Goal: Check status: Check status

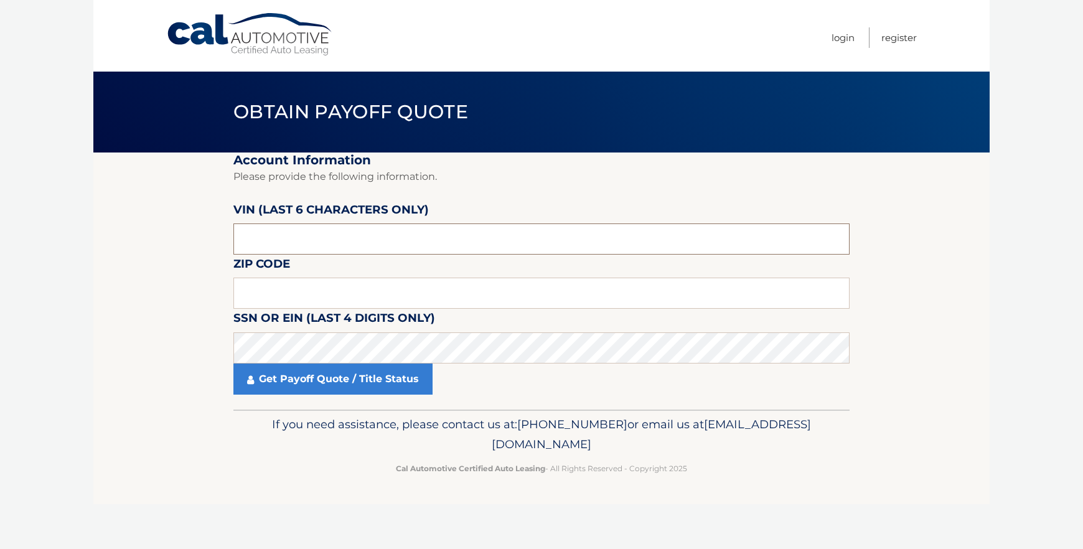
drag, startPoint x: 269, startPoint y: 224, endPoint x: 270, endPoint y: 231, distance: 7.0
click at [270, 229] on input "text" at bounding box center [541, 238] width 616 height 31
drag, startPoint x: 276, startPoint y: 237, endPoint x: 191, endPoint y: 241, distance: 84.8
click at [192, 238] on section "Account Information Please provide the following information. [PERSON_NAME] (la…" at bounding box center [541, 280] width 896 height 257
type input "615409"
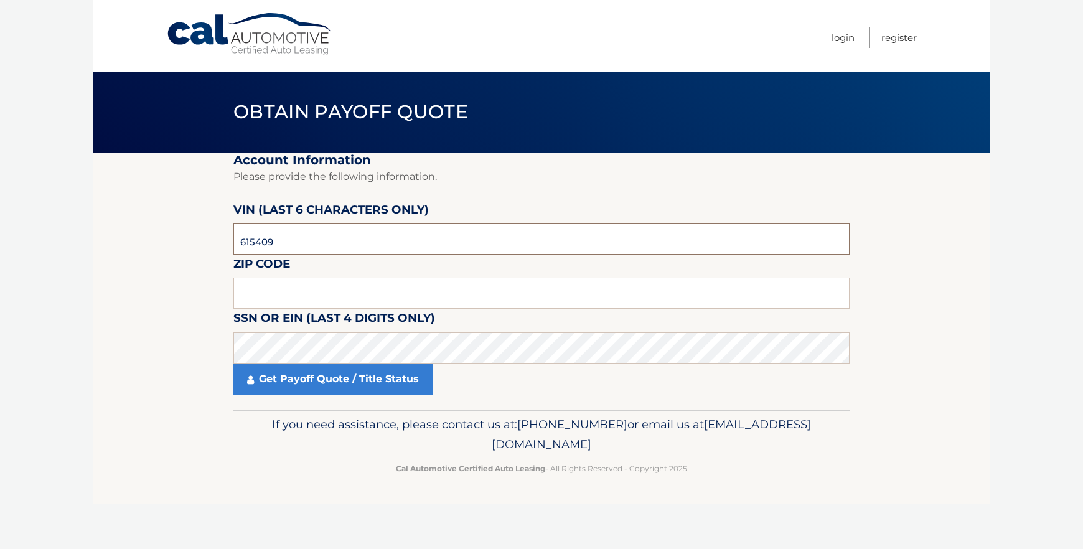
click button "For Originating Dealer" at bounding box center [0, 0] width 0 height 0
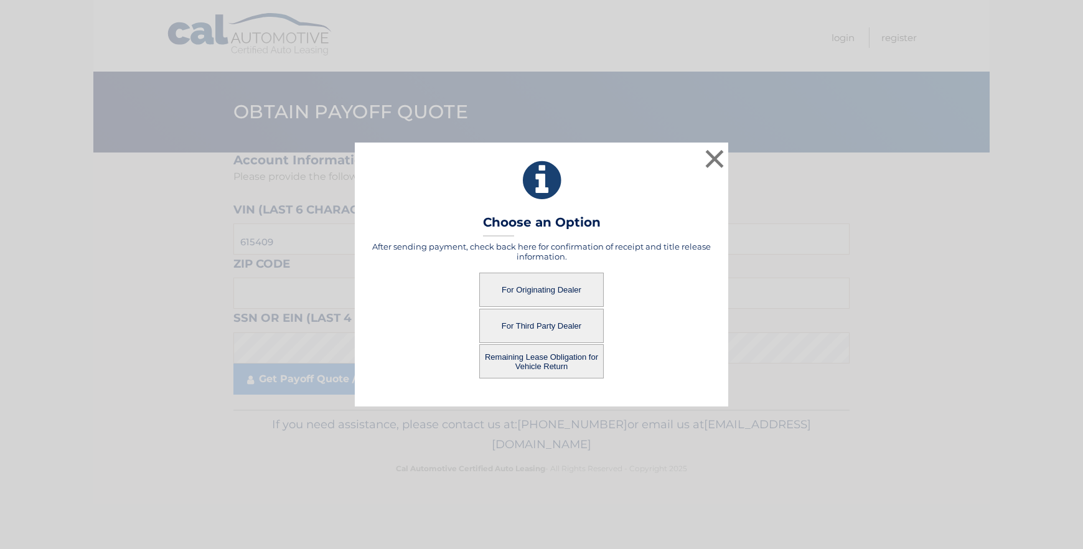
click at [521, 323] on button "For Third Party Dealer" at bounding box center [541, 326] width 124 height 34
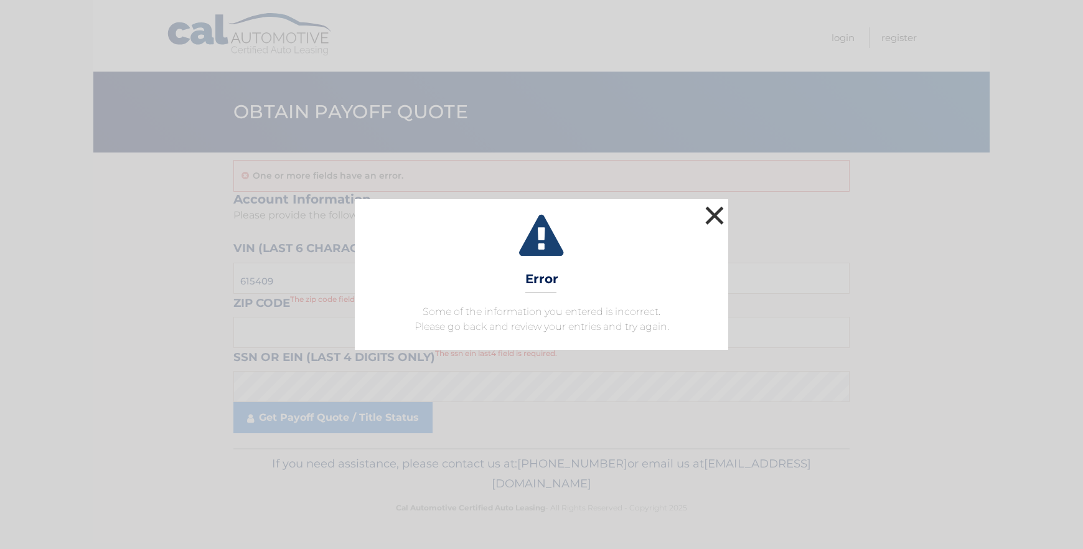
click at [712, 210] on button "×" at bounding box center [714, 215] width 25 height 25
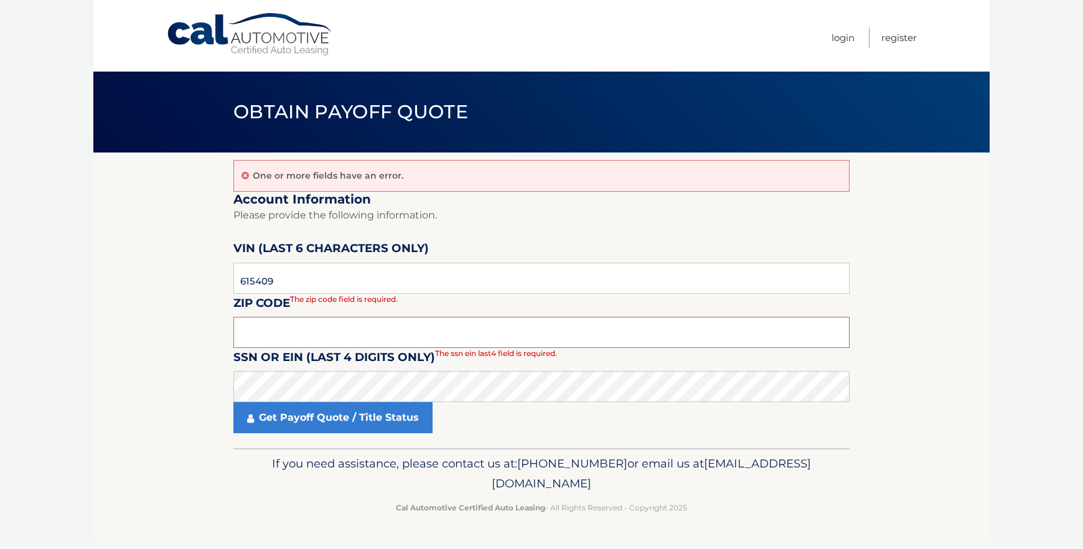
click at [281, 329] on input "text" at bounding box center [541, 332] width 616 height 31
type input "11725"
click button "For Originating Dealer" at bounding box center [0, 0] width 0 height 0
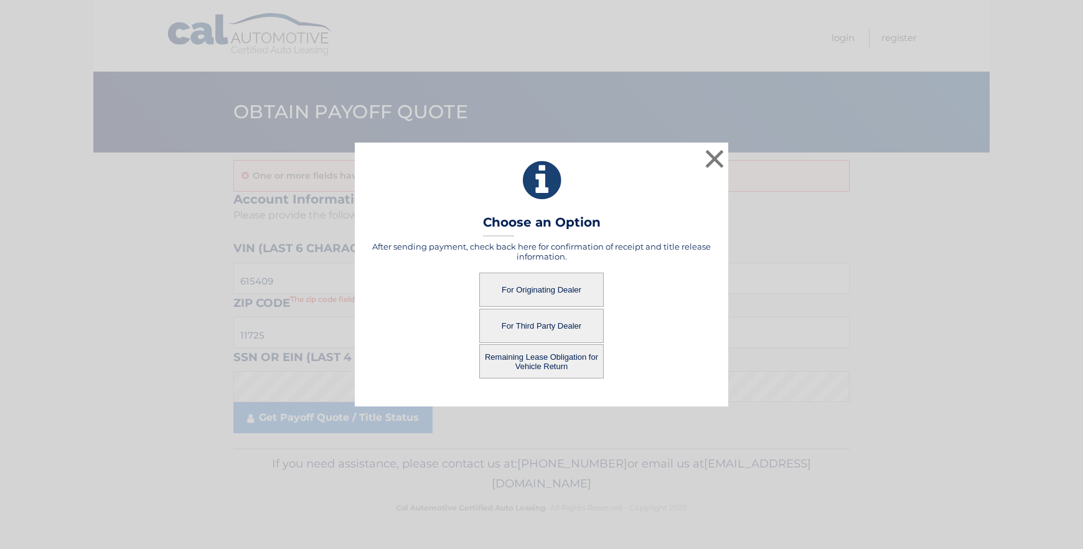
click at [567, 324] on button "For Third Party Dealer" at bounding box center [541, 326] width 124 height 34
click at [564, 324] on button "For Third Party Dealer" at bounding box center [541, 326] width 124 height 34
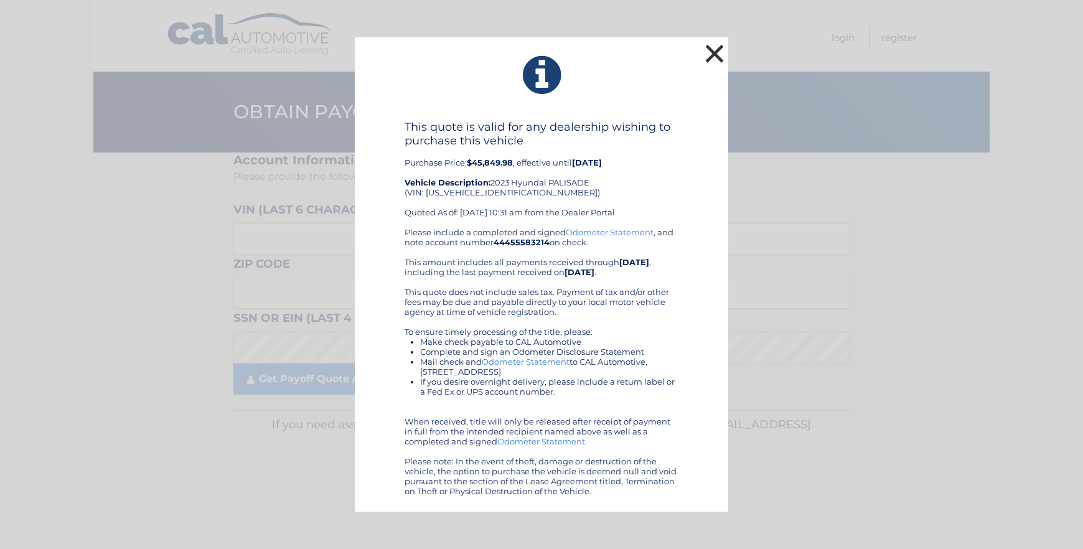
click at [713, 53] on button "×" at bounding box center [714, 53] width 25 height 25
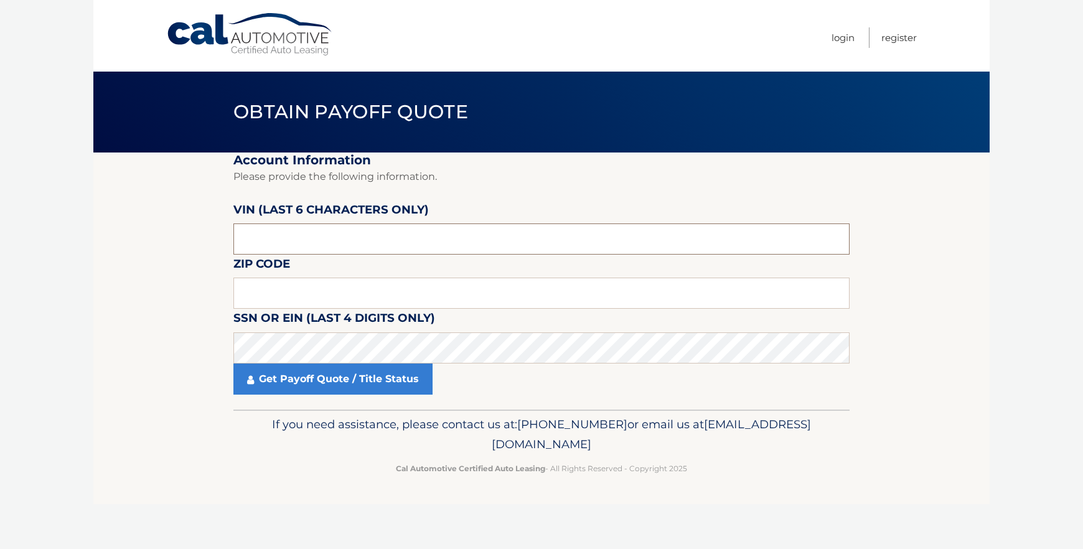
click at [299, 236] on input "text" at bounding box center [541, 238] width 616 height 31
click at [326, 301] on input "text" at bounding box center [541, 293] width 616 height 31
type input "11725"
drag, startPoint x: 373, startPoint y: 239, endPoint x: 365, endPoint y: 227, distance: 14.0
click at [372, 239] on input "text" at bounding box center [541, 238] width 616 height 31
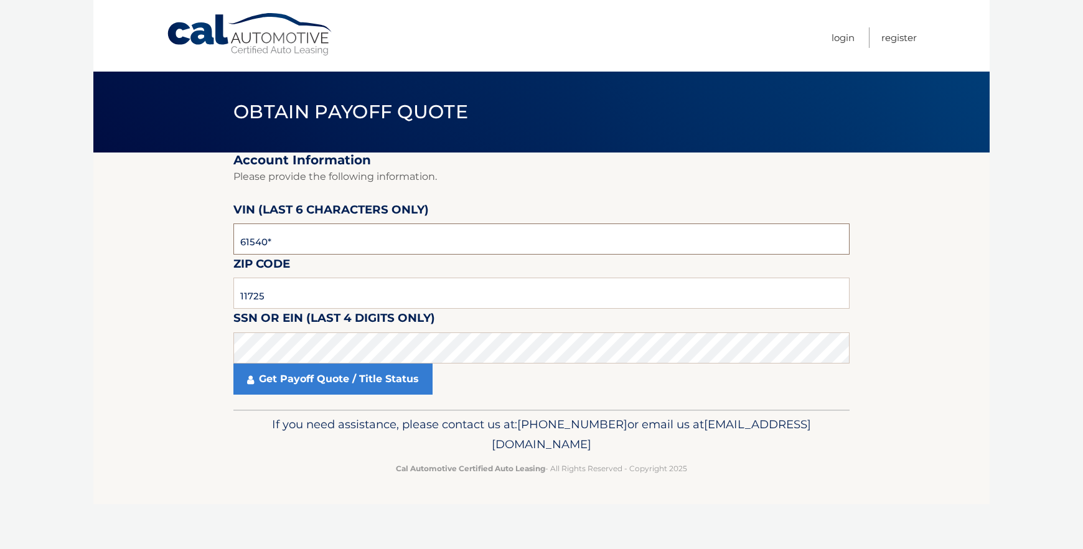
type input "615409"
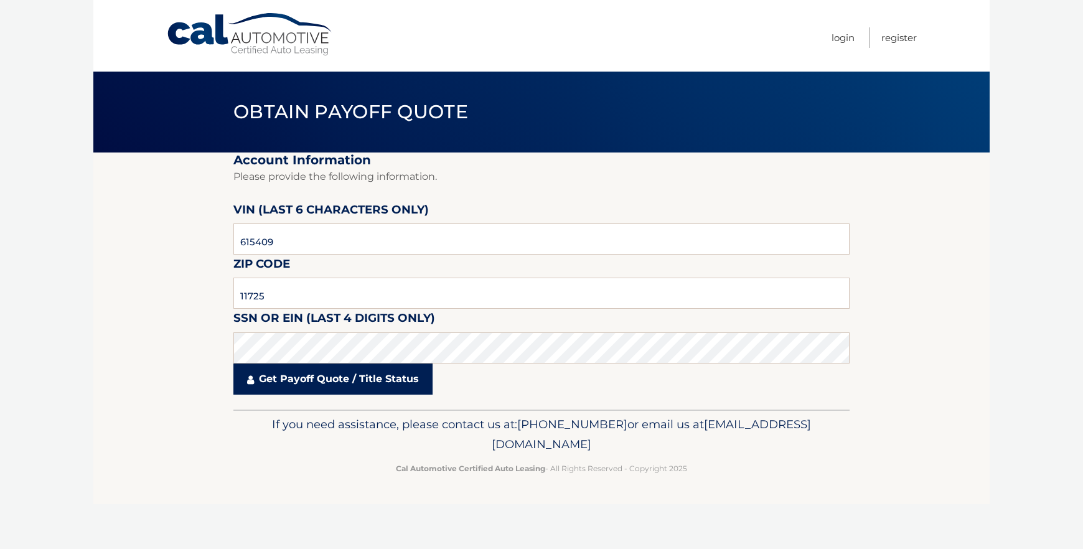
click at [324, 379] on link "Get Payoff Quote / Title Status" at bounding box center [332, 378] width 199 height 31
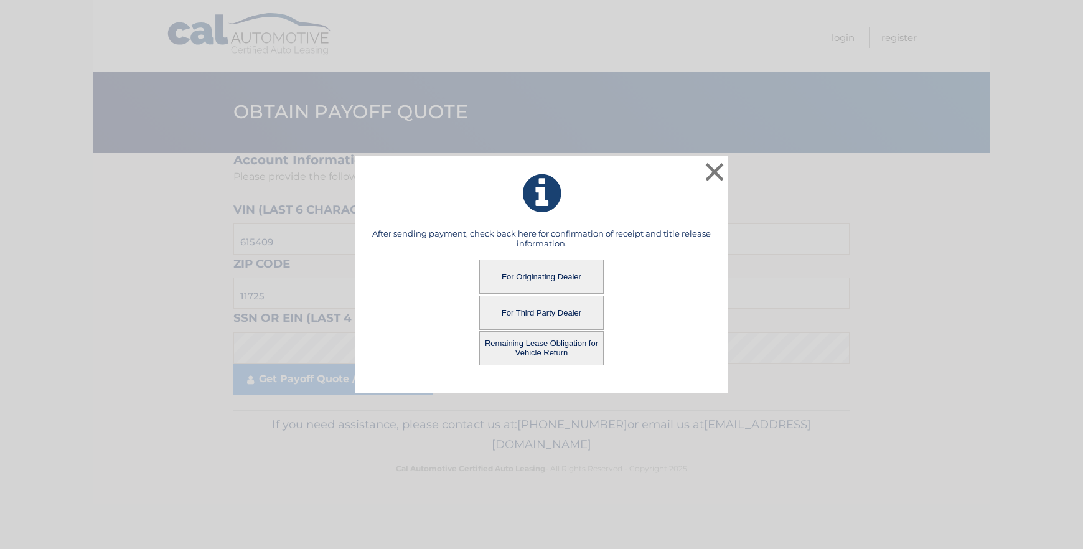
click at [560, 275] on button "For Originating Dealer" at bounding box center [541, 277] width 124 height 34
click at [541, 276] on button "For Originating Dealer" at bounding box center [541, 277] width 124 height 34
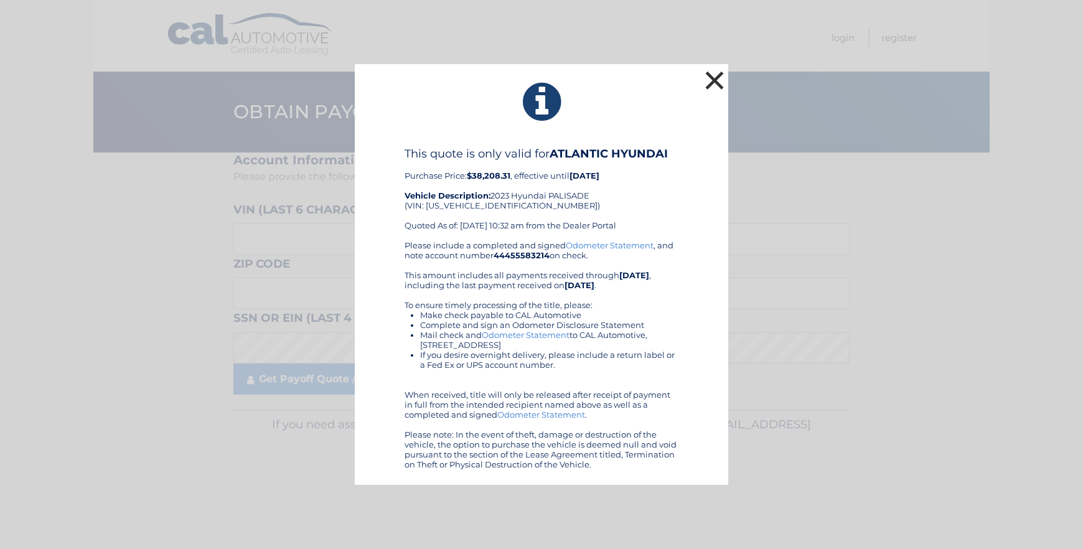
drag, startPoint x: 715, startPoint y: 78, endPoint x: 716, endPoint y: 58, distance: 20.0
click at [715, 78] on button "×" at bounding box center [714, 80] width 25 height 25
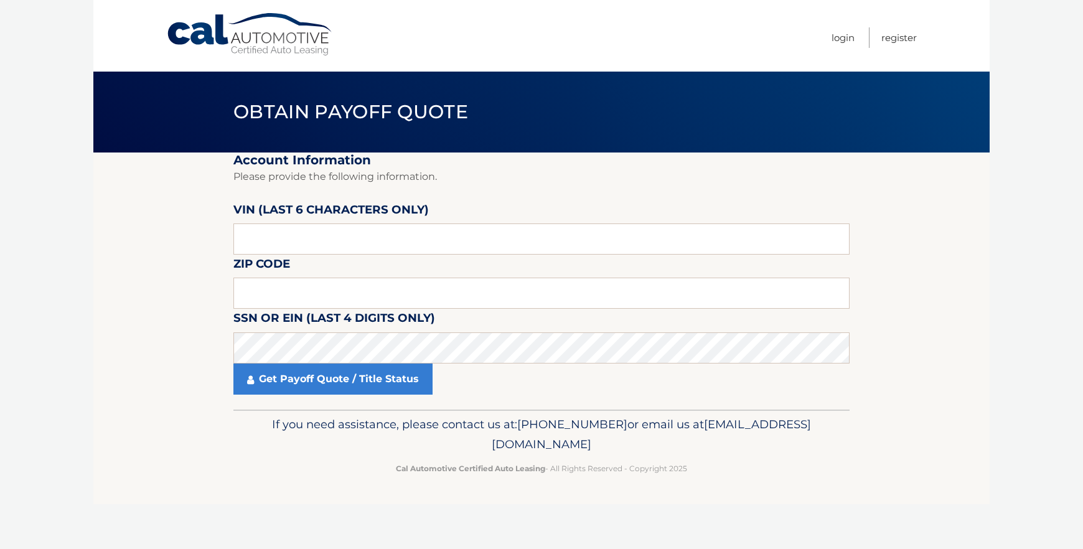
drag, startPoint x: 669, startPoint y: 161, endPoint x: 675, endPoint y: 63, distance: 97.9
click at [669, 160] on h2 "Account Information" at bounding box center [541, 160] width 616 height 16
